Goal: Information Seeking & Learning: Learn about a topic

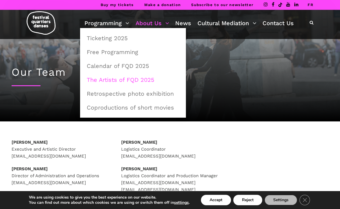
click at [115, 79] on link "The Artists of FQD 2025" at bounding box center [132, 79] width 99 height 13
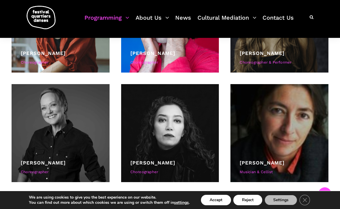
scroll to position [427, 0]
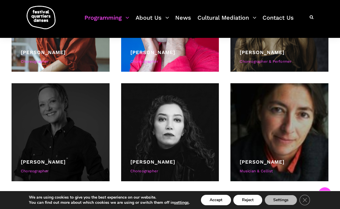
click at [55, 157] on div at bounding box center [61, 132] width 98 height 98
click at [43, 171] on div "Choreographer" at bounding box center [60, 171] width 79 height 6
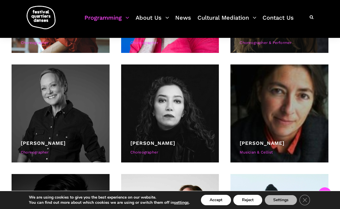
scroll to position [444, 0]
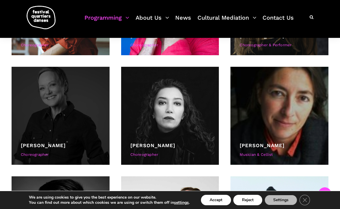
click at [49, 145] on link "[PERSON_NAME]" at bounding box center [43, 145] width 45 height 6
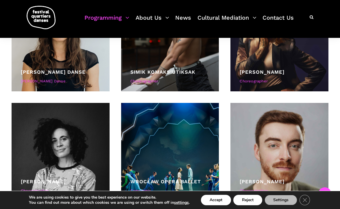
scroll to position [1064, 0]
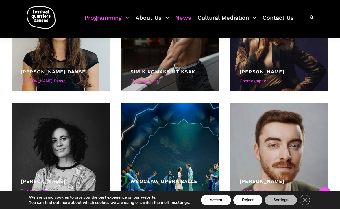
click at [179, 19] on link "News" at bounding box center [183, 21] width 16 height 17
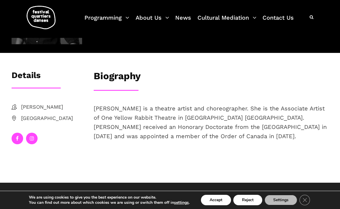
scroll to position [66, 0]
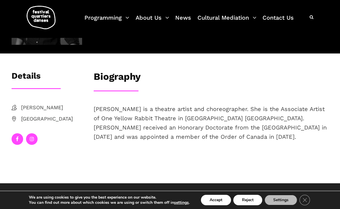
click at [28, 76] on h3 "Details" at bounding box center [26, 78] width 29 height 14
click at [29, 77] on h3 "Details" at bounding box center [26, 78] width 29 height 14
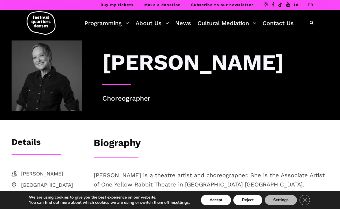
scroll to position [0, 0]
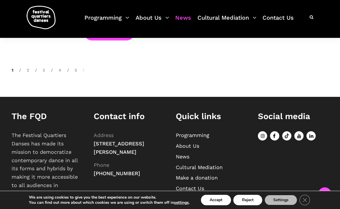
scroll to position [797, 0]
